Goal: Contribute content

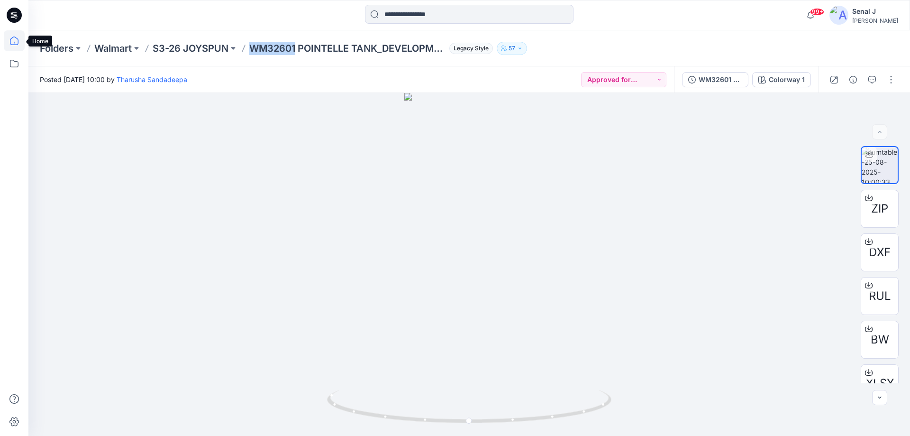
click at [15, 42] on icon at bounding box center [14, 40] width 21 height 21
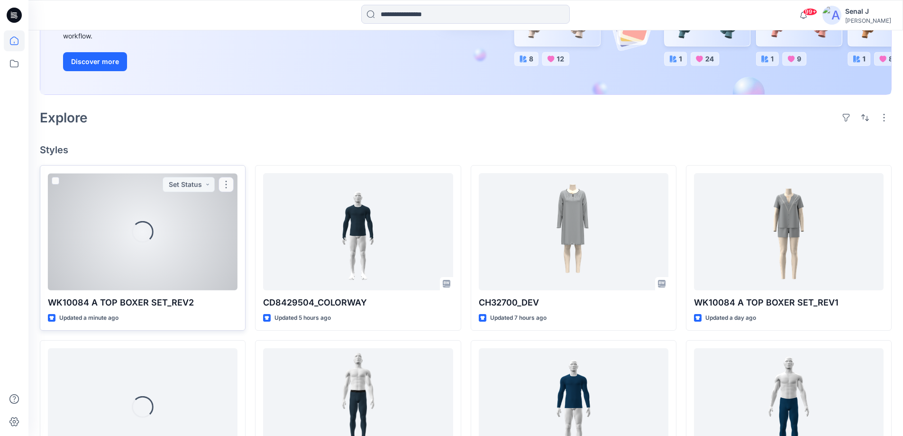
scroll to position [190, 0]
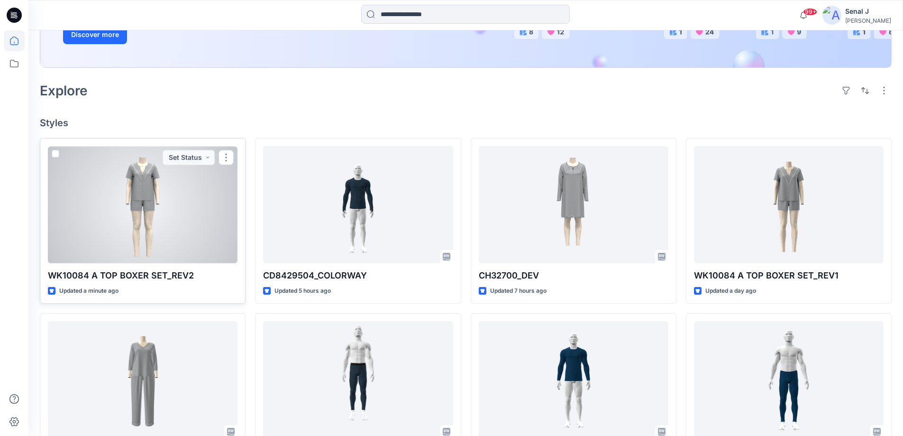
click at [170, 183] on div at bounding box center [143, 204] width 190 height 117
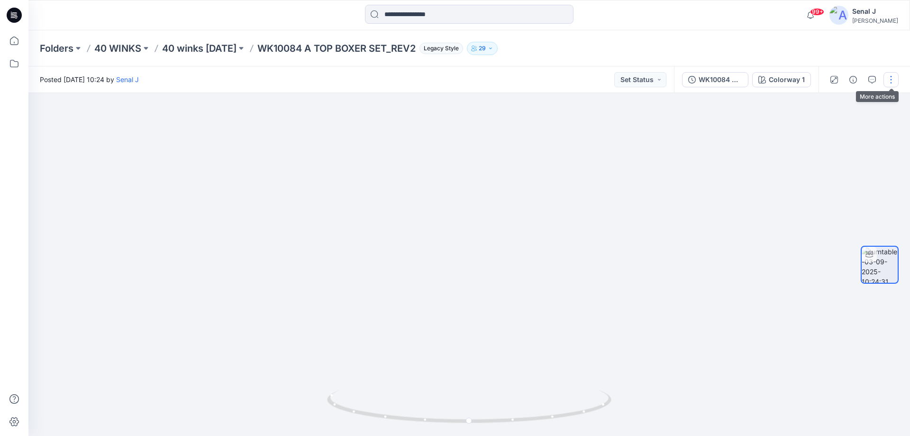
click at [889, 80] on button "button" at bounding box center [891, 79] width 15 height 15
click at [828, 101] on p "Edit" at bounding box center [831, 102] width 12 height 10
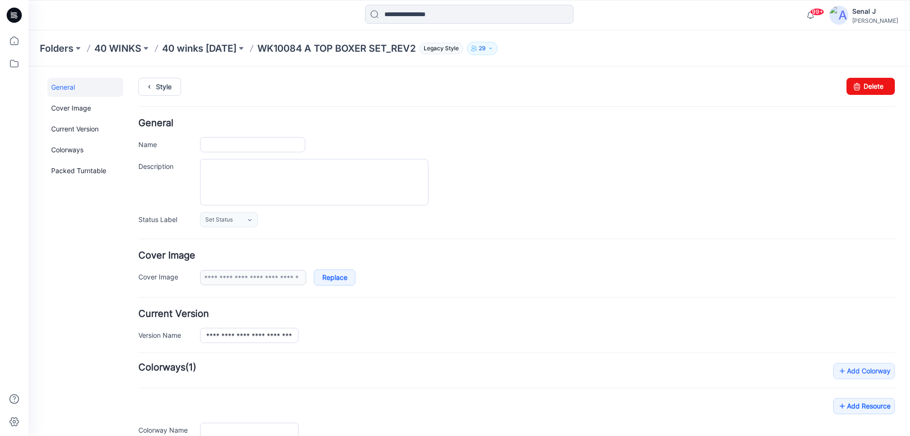
type input "**********"
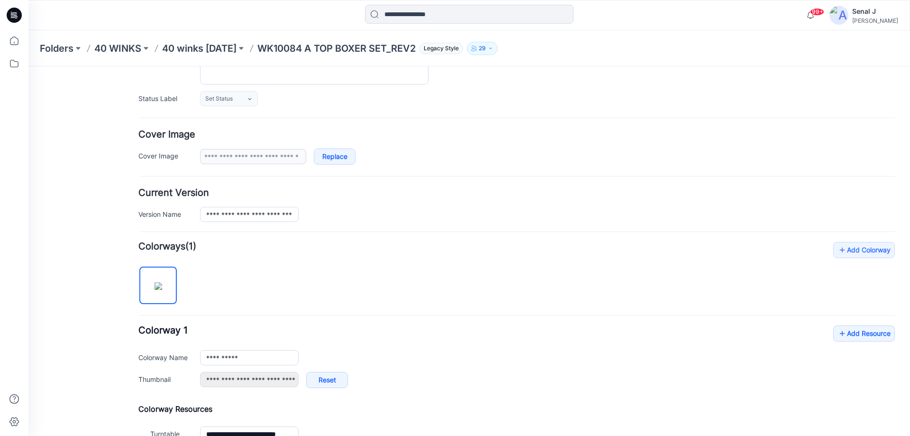
scroll to position [127, 0]
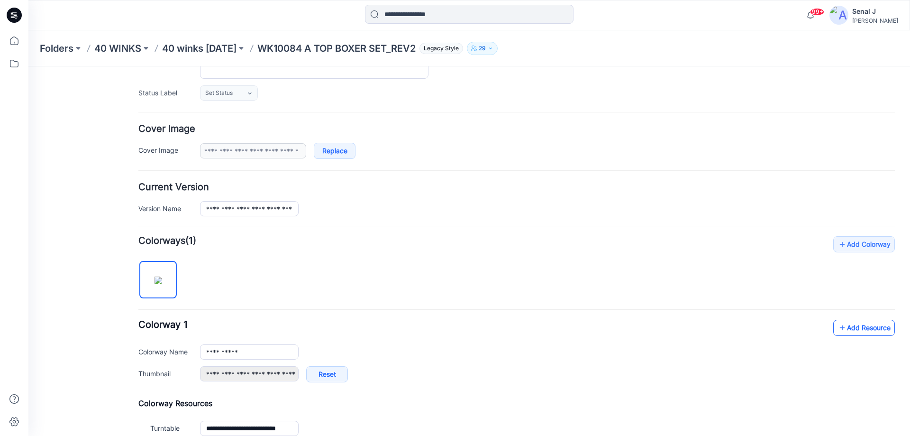
click at [859, 326] on link "Add Resource" at bounding box center [864, 328] width 62 height 16
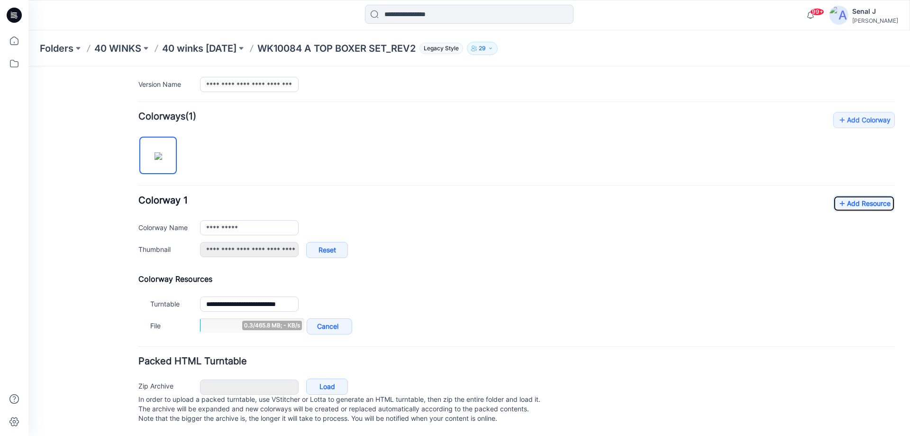
scroll to position [260, 0]
click at [850, 195] on link "Add Resource" at bounding box center [864, 203] width 62 height 16
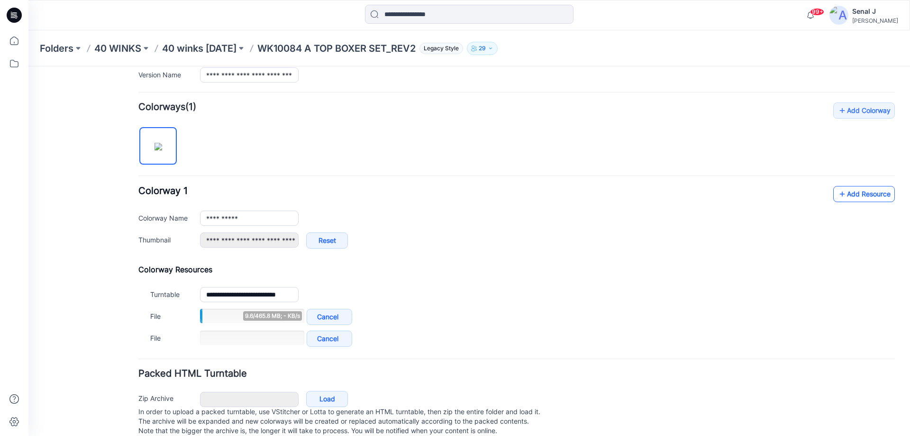
click at [865, 197] on link "Add Resource" at bounding box center [864, 194] width 62 height 16
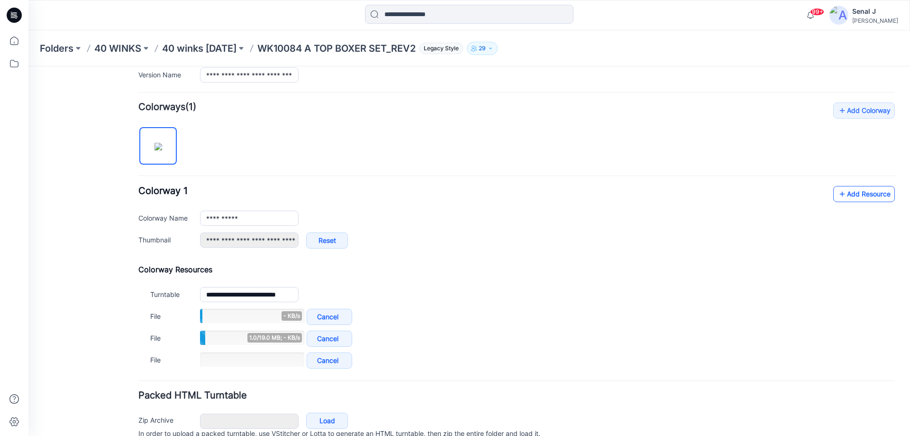
click at [877, 195] on link "Add Resource" at bounding box center [864, 194] width 62 height 16
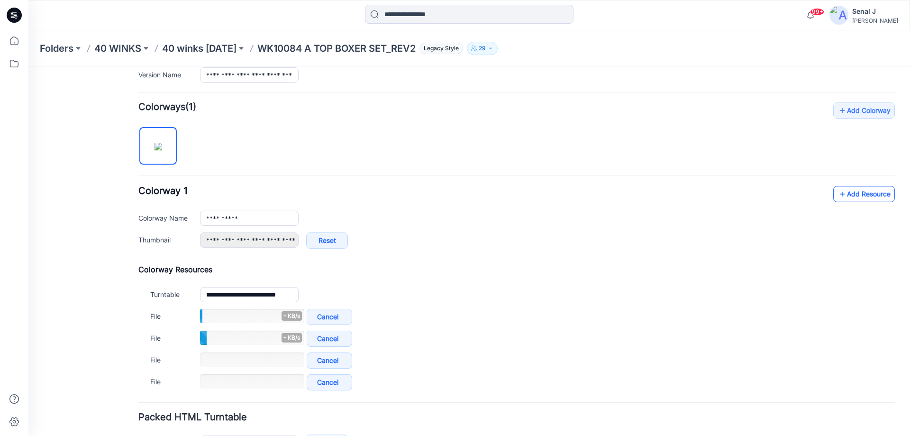
click at [873, 192] on link "Add Resource" at bounding box center [864, 194] width 62 height 16
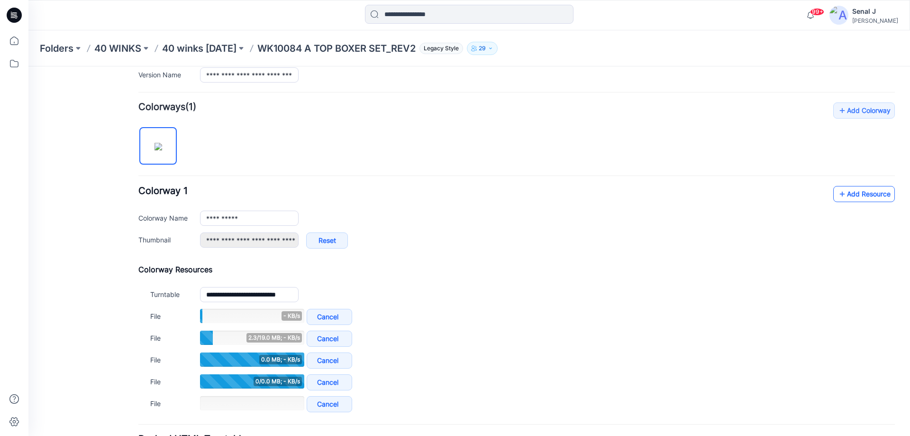
click at [847, 193] on link "Add Resource" at bounding box center [864, 194] width 62 height 16
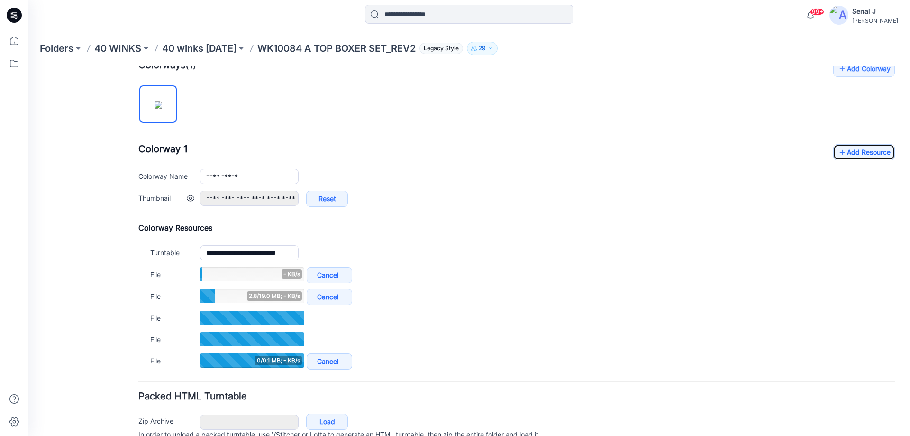
scroll to position [323, 0]
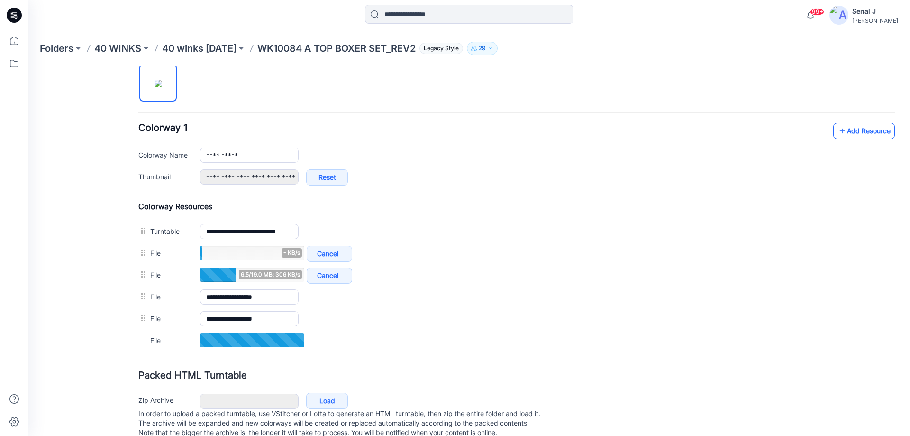
click at [856, 134] on link "Add Resource" at bounding box center [864, 131] width 62 height 16
click at [845, 134] on link "Add Resource" at bounding box center [864, 131] width 62 height 16
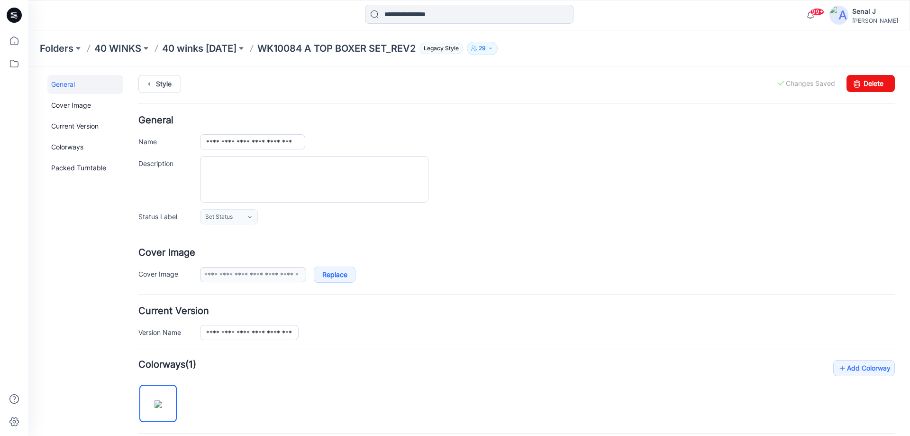
scroll to position [0, 0]
